Goal: Information Seeking & Learning: Learn about a topic

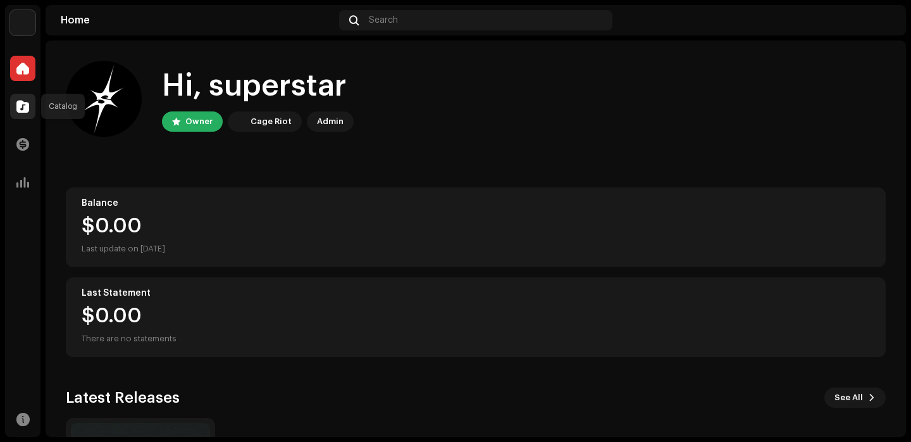
click at [10, 112] on div at bounding box center [22, 106] width 25 height 25
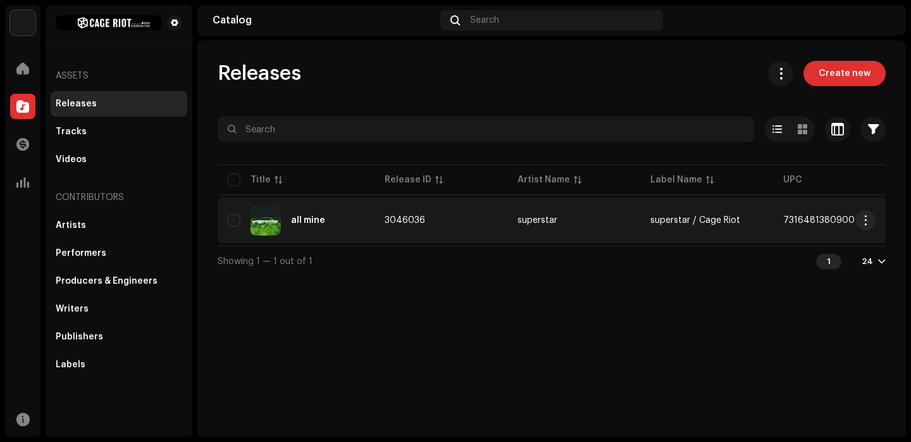
click at [362, 216] on div "all mine" at bounding box center [296, 220] width 137 height 30
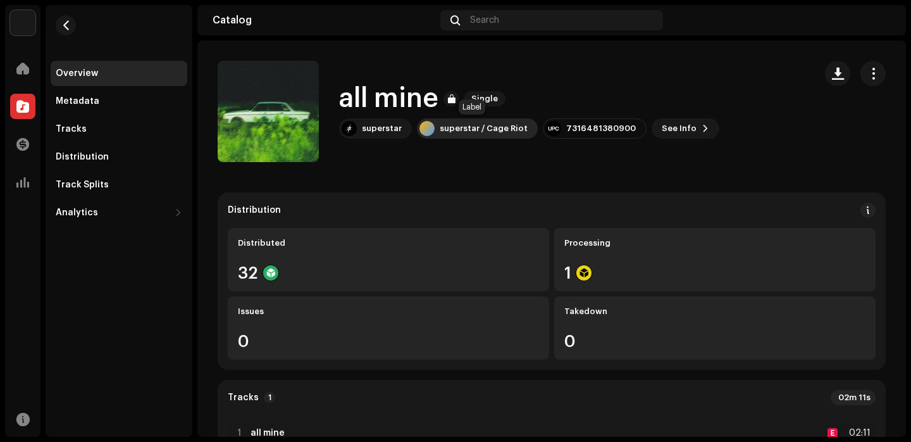
click at [450, 128] on div "superstar / Cage Riot" at bounding box center [484, 128] width 88 height 10
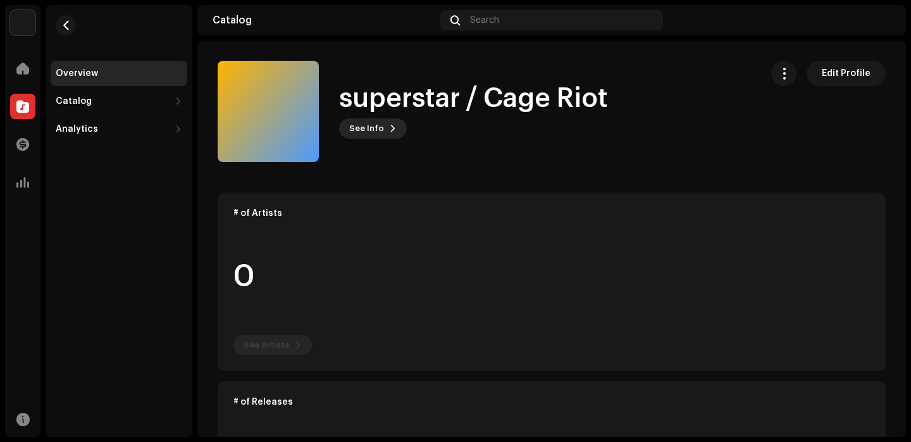
click at [380, 125] on span "See Info" at bounding box center [366, 128] width 35 height 25
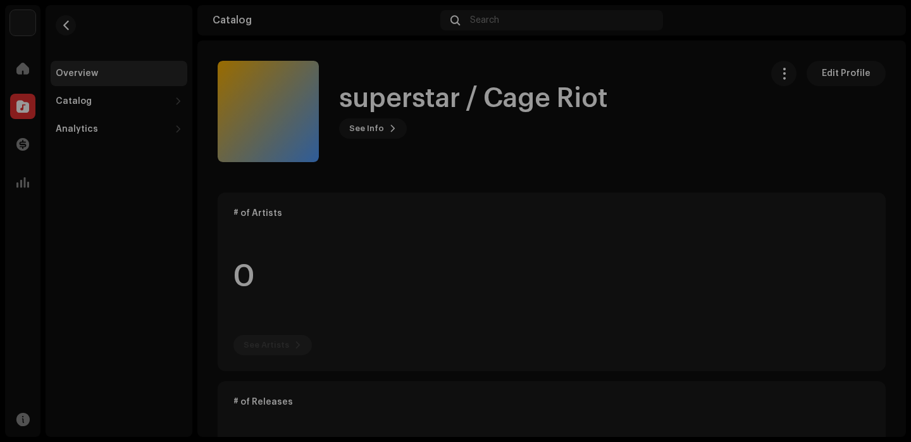
click at [562, 135] on div "superstar / Cage Riot 1064088 Description —" at bounding box center [455, 221] width 911 height 442
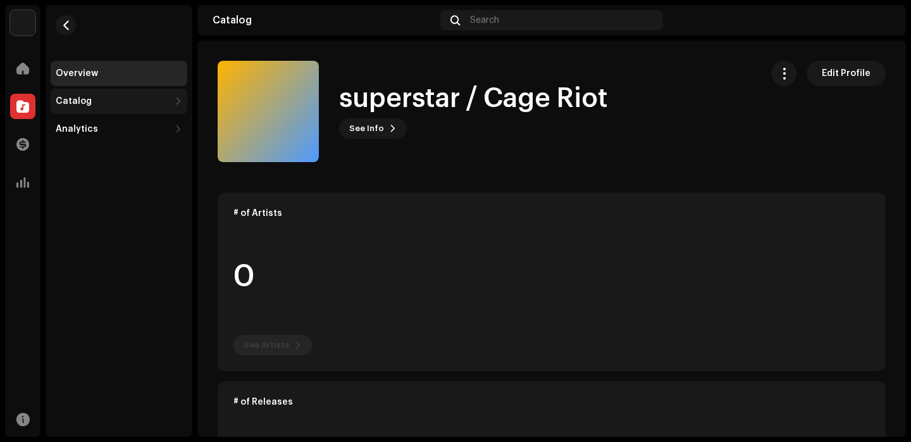
click at [118, 100] on div "Catalog" at bounding box center [113, 101] width 114 height 10
click at [66, 32] on button "button" at bounding box center [66, 25] width 20 height 20
